Goal: Information Seeking & Learning: Find specific page/section

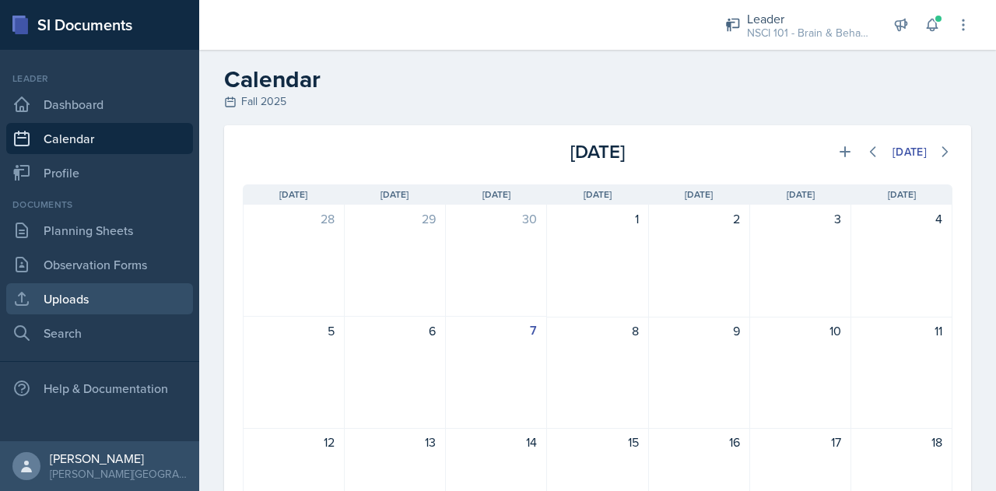
click at [83, 301] on link "Uploads" at bounding box center [99, 298] width 187 height 31
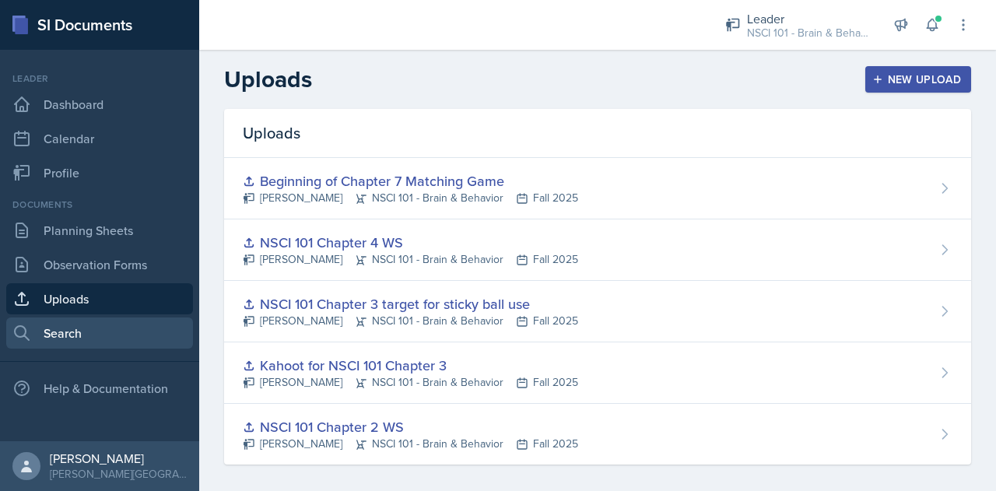
click at [65, 343] on link "Search" at bounding box center [99, 332] width 187 height 31
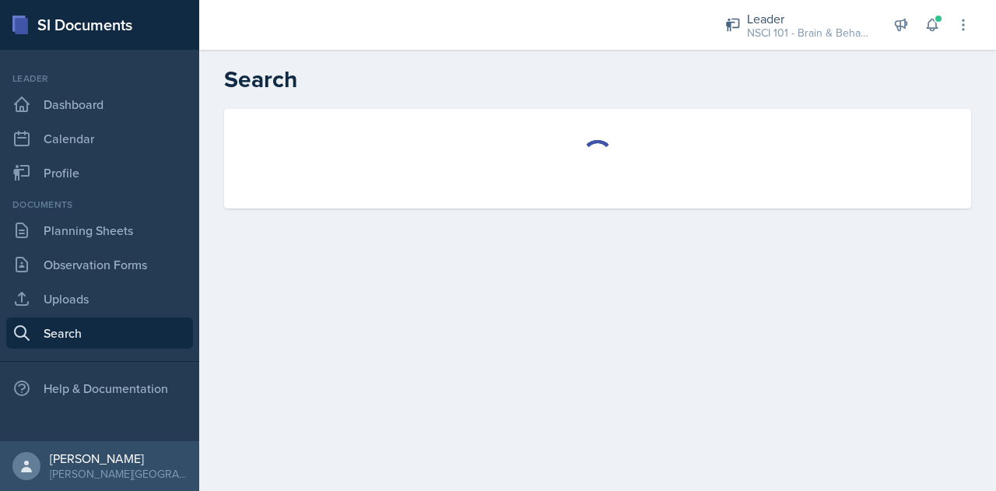
select select "all"
select select "1"
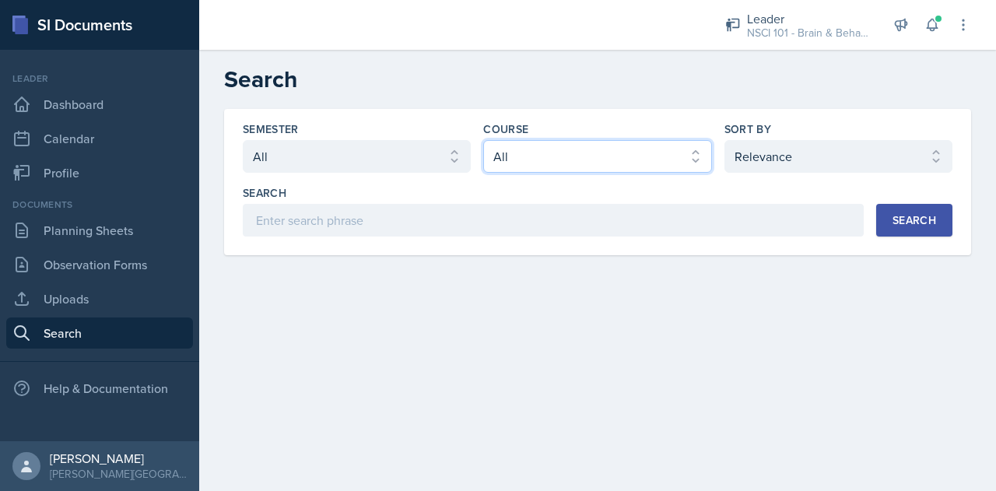
click at [644, 158] on select "Select course All ACCT 113 - Principles of Accounting I ACCT 213 - Intermediate…" at bounding box center [597, 156] width 228 height 33
click at [483, 140] on select "Select course All ACCT 113 - Principles of Accounting I ACCT 213 - Intermediate…" at bounding box center [597, 156] width 228 height 33
click at [896, 229] on button "Search" at bounding box center [914, 220] width 76 height 33
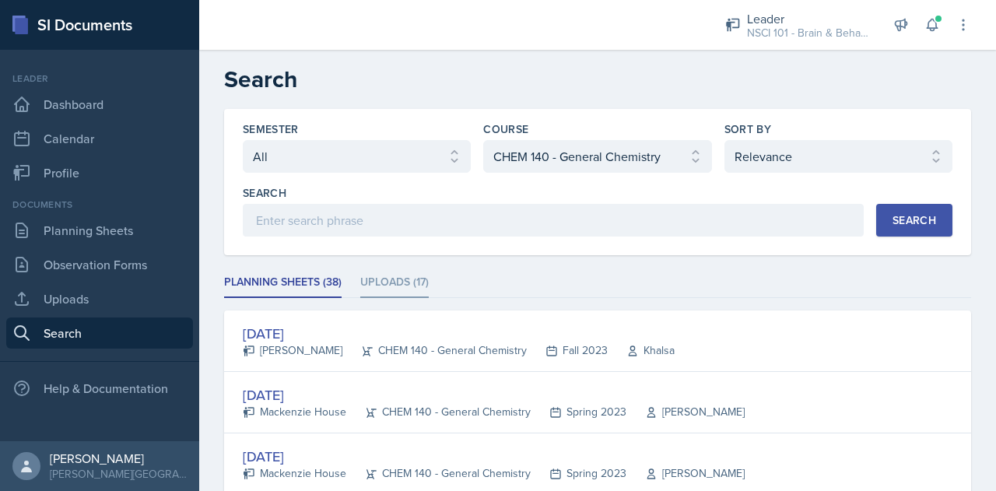
click at [396, 290] on li "Uploads (17)" at bounding box center [394, 283] width 68 height 30
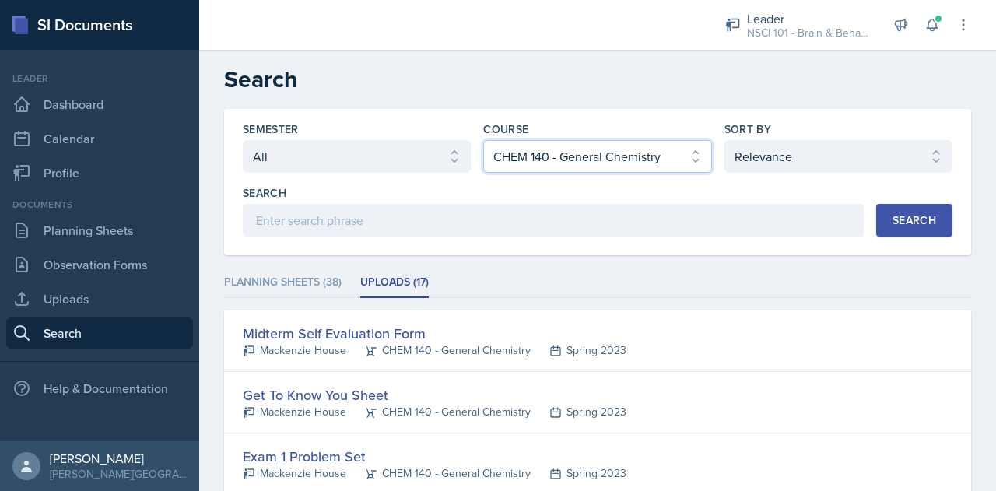
click at [621, 145] on select "Select course All ACCT 113 - Principles of Accounting I ACCT 213 - Intermediate…" at bounding box center [597, 156] width 228 height 33
select select "6e5e078d-fba2-4e9b-94c0-75fd26f68b22"
click at [483, 140] on select "Select course All ACCT 113 - Principles of Accounting I ACCT 213 - Intermediate…" at bounding box center [597, 156] width 228 height 33
click at [876, 221] on button "Search" at bounding box center [914, 220] width 76 height 33
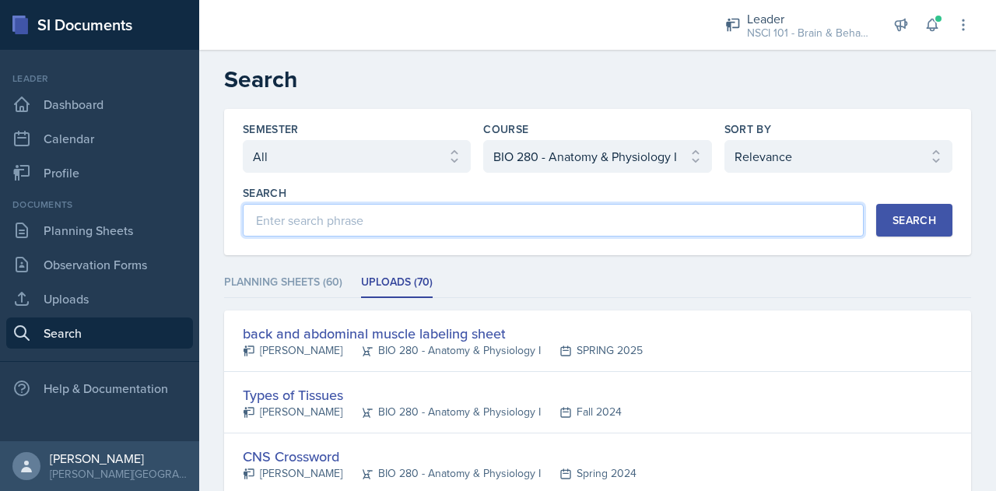
click at [347, 231] on input at bounding box center [553, 220] width 621 height 33
type input "practical"
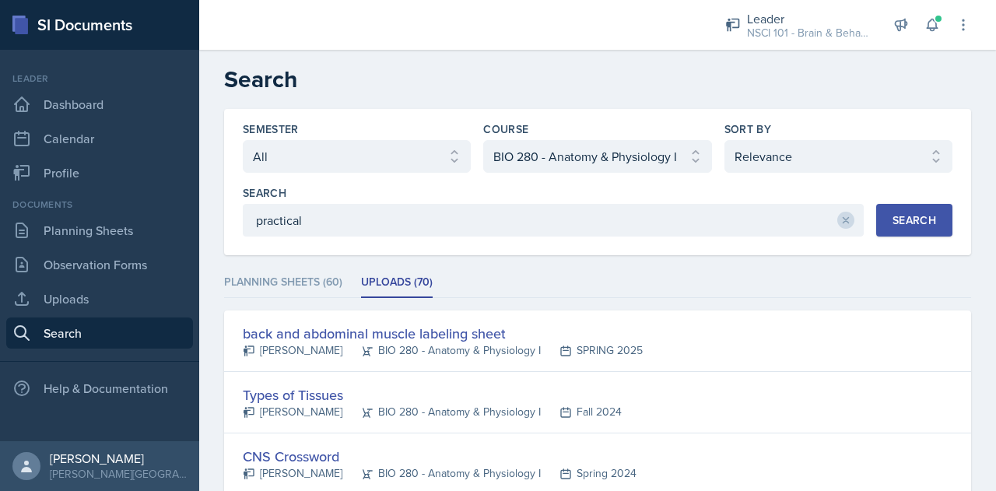
click at [898, 224] on div "Search" at bounding box center [914, 220] width 44 height 12
click at [840, 222] on icon at bounding box center [845, 220] width 11 height 11
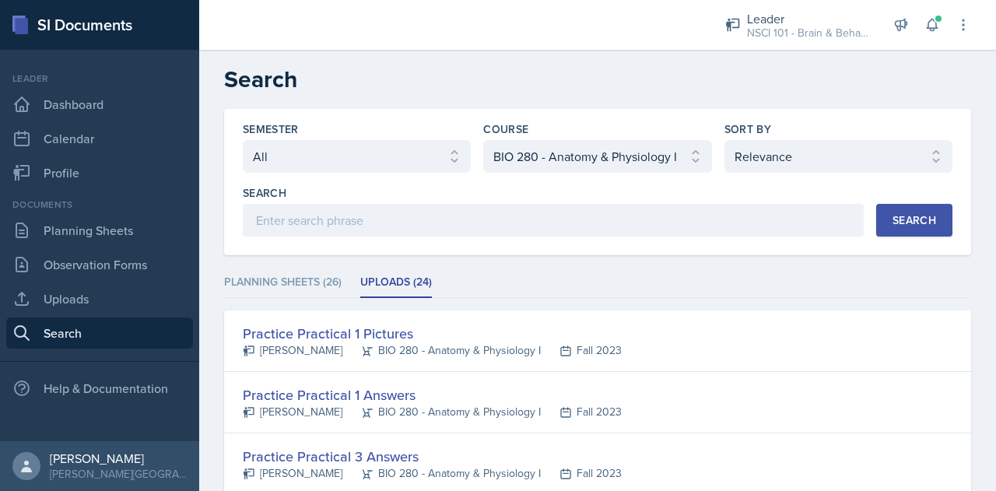
click at [504, 49] on div at bounding box center [448, 25] width 473 height 50
